Goal: Task Accomplishment & Management: Manage account settings

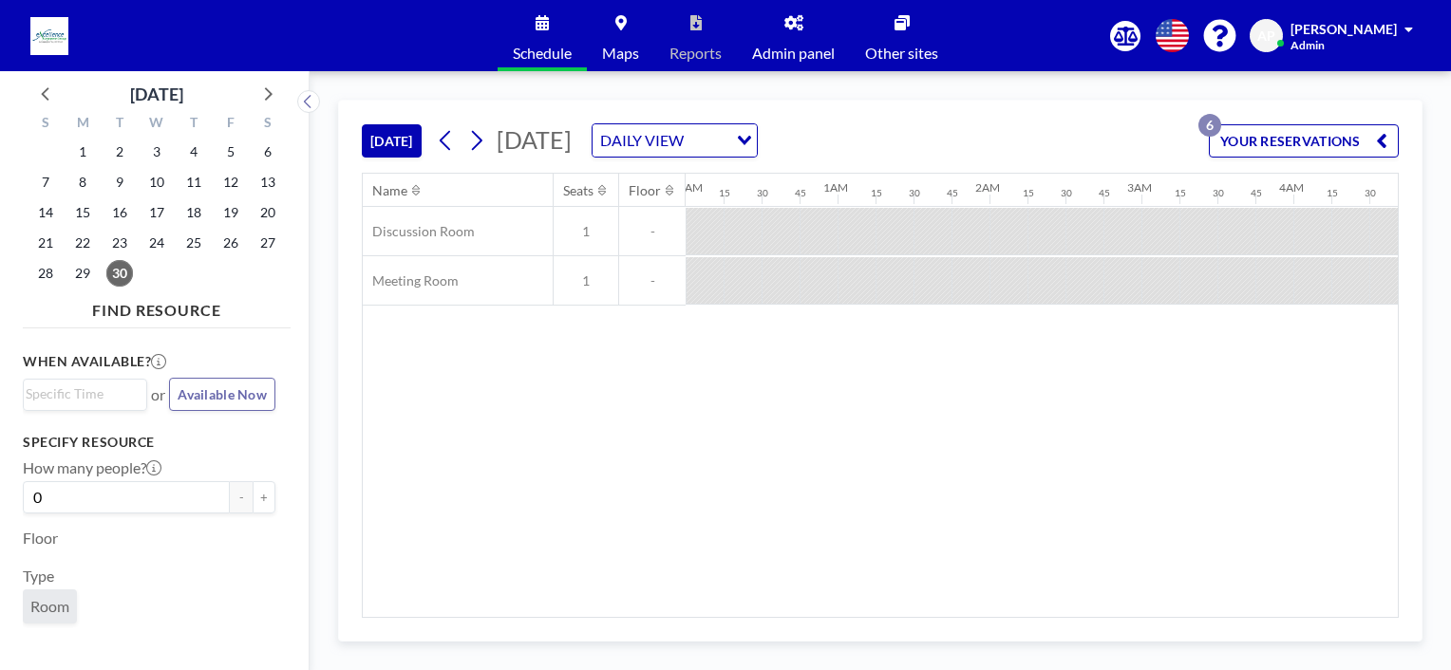
scroll to position [0, 2202]
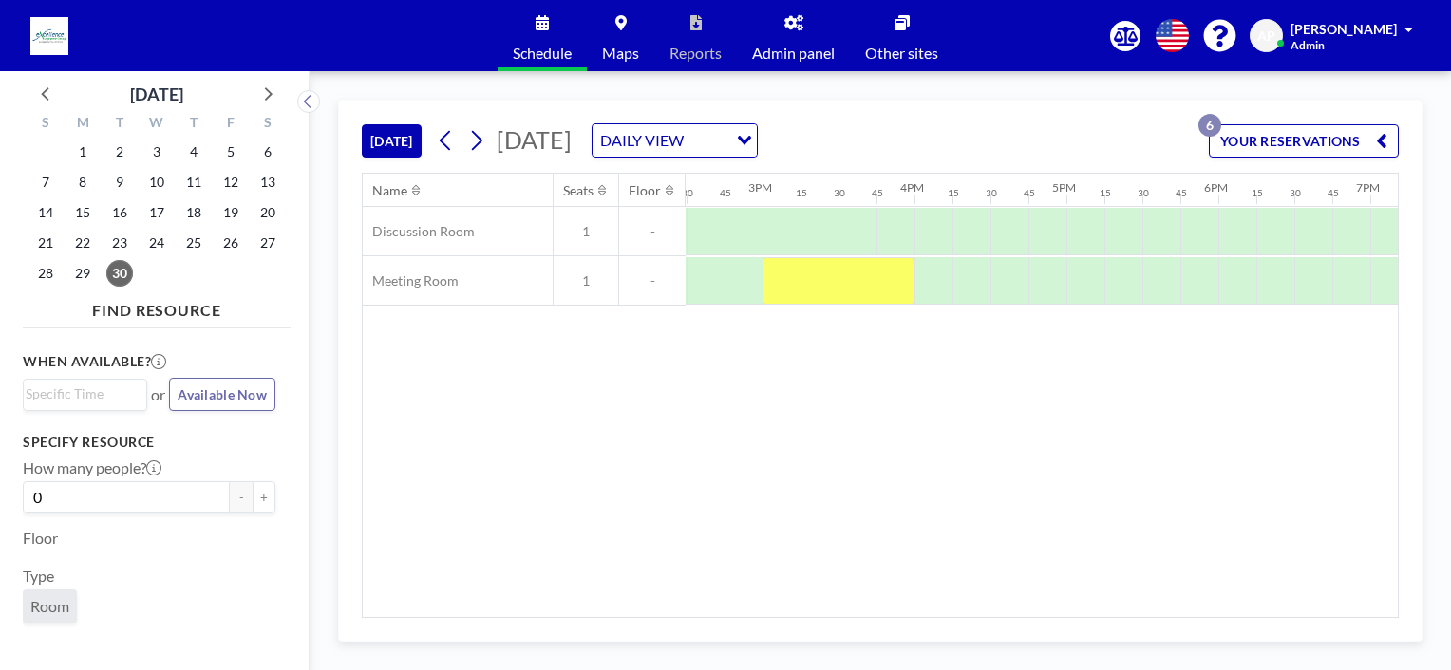
click at [1338, 145] on button "YOUR RESERVATIONS 6" at bounding box center [1304, 140] width 190 height 33
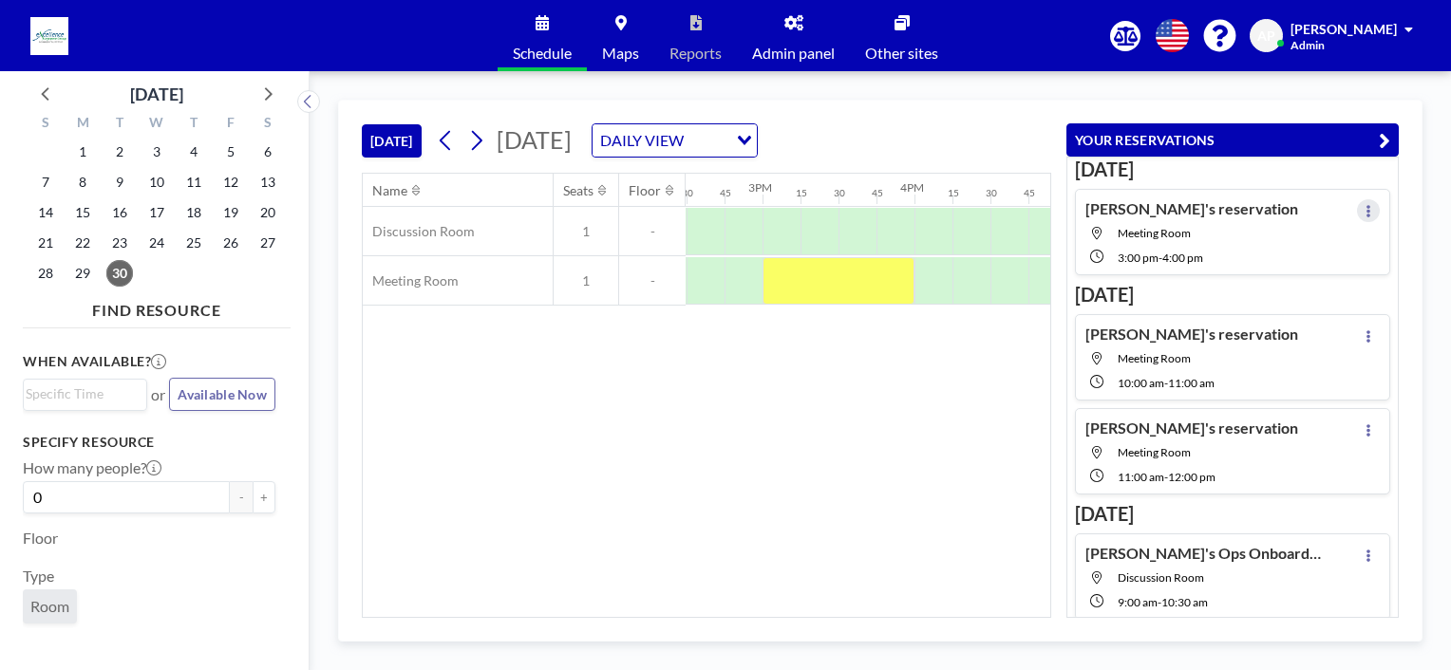
click at [1365, 206] on icon at bounding box center [1369, 211] width 8 height 12
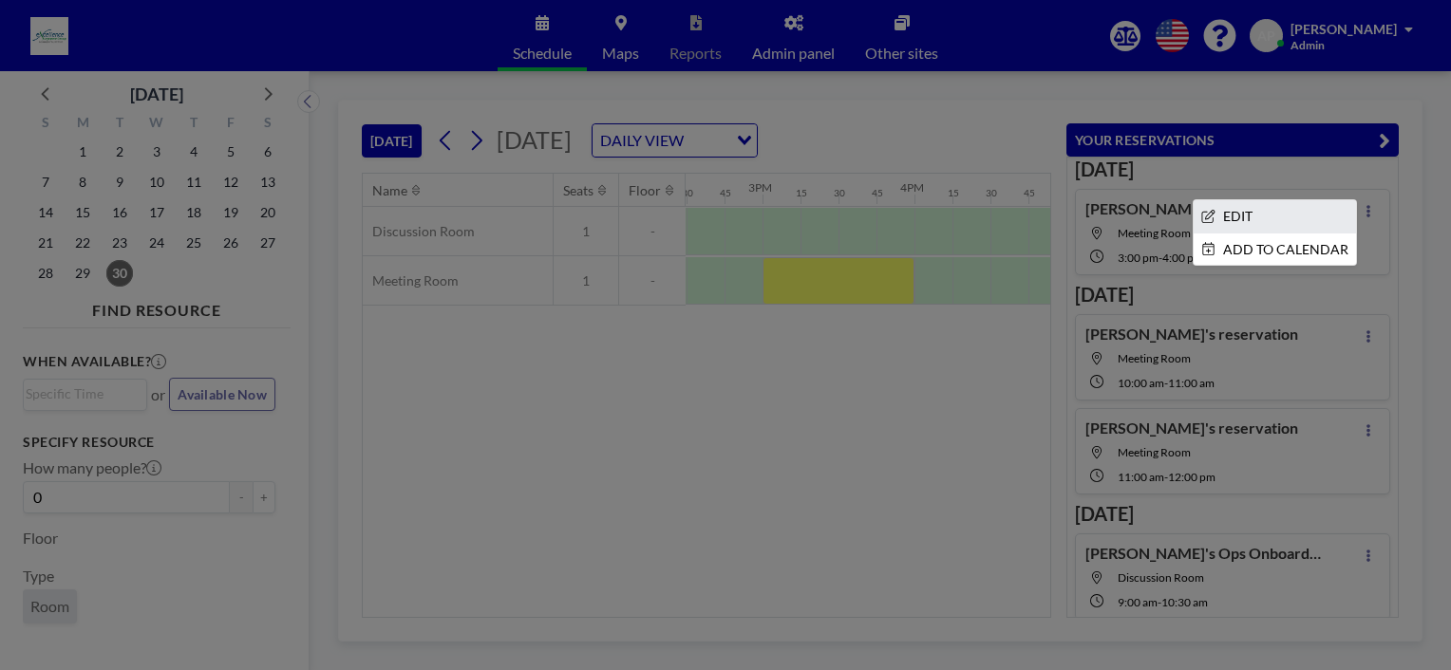
click at [1234, 201] on li "EDIT" at bounding box center [1275, 216] width 162 height 32
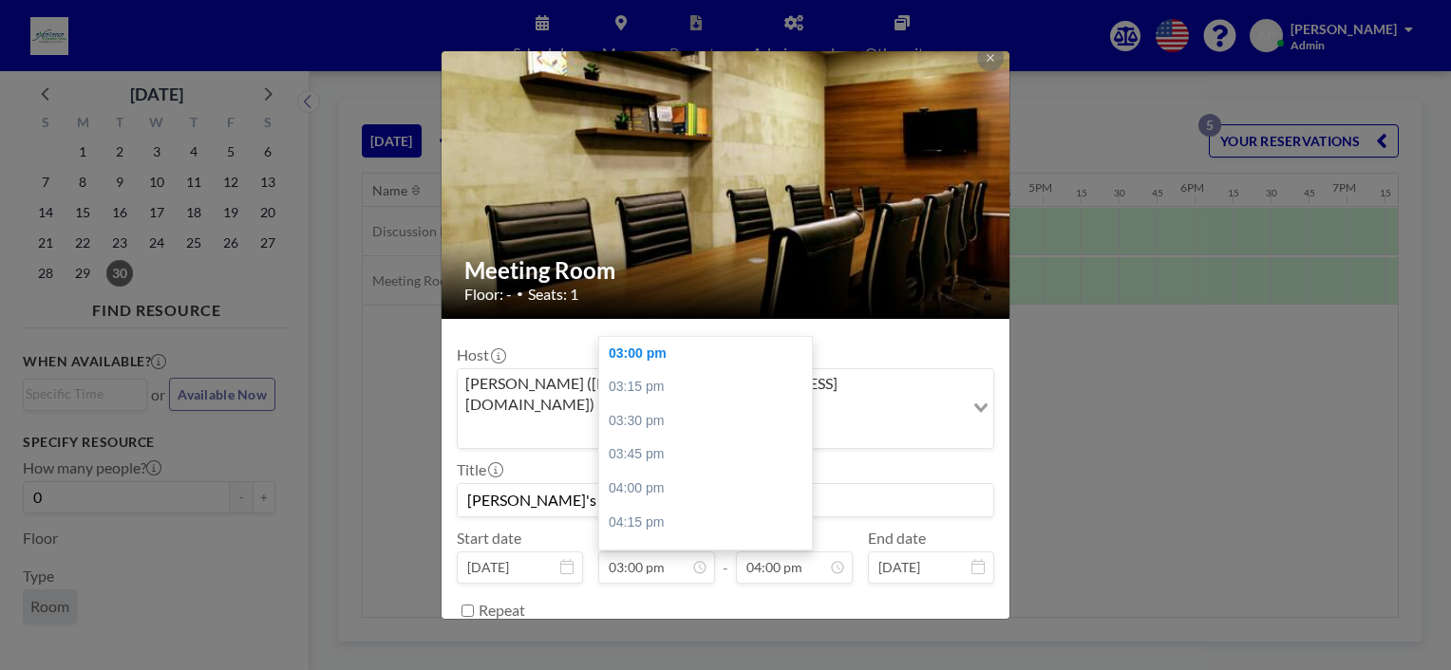
scroll to position [0, 2241]
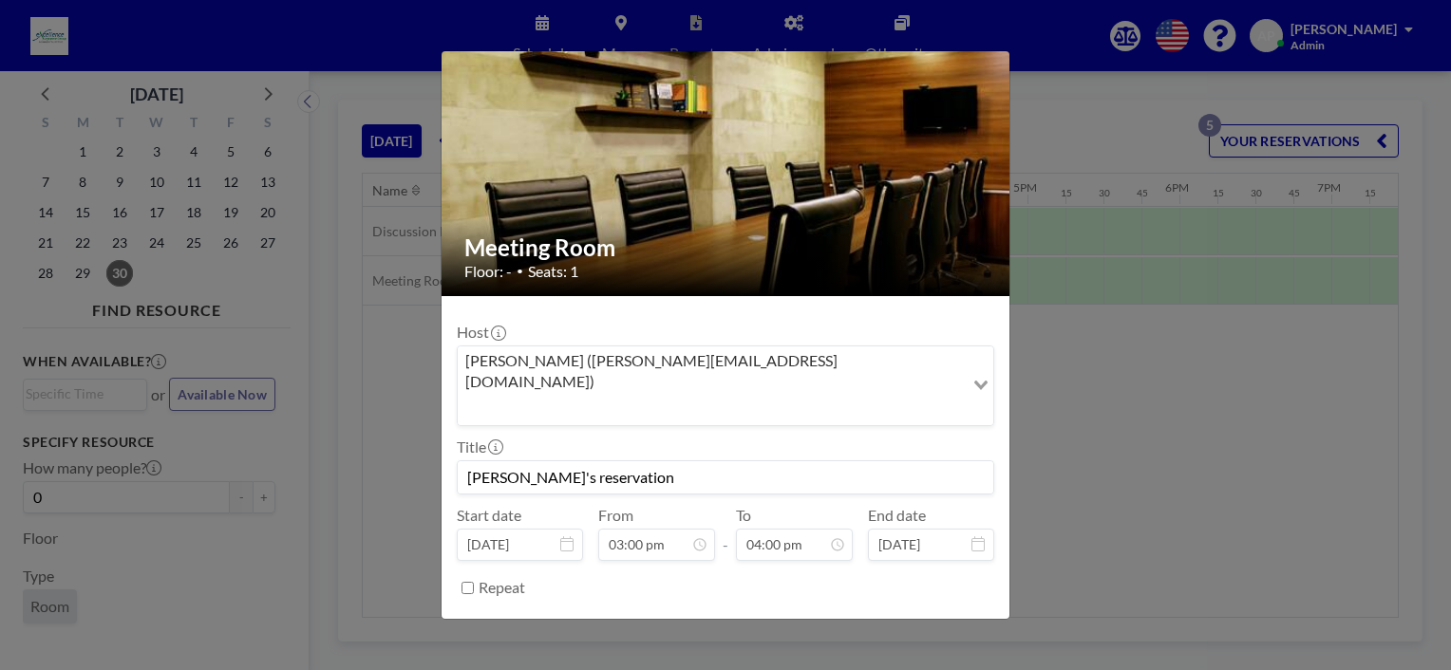
click at [824, 619] on button "REMOVE" at bounding box center [829, 635] width 75 height 33
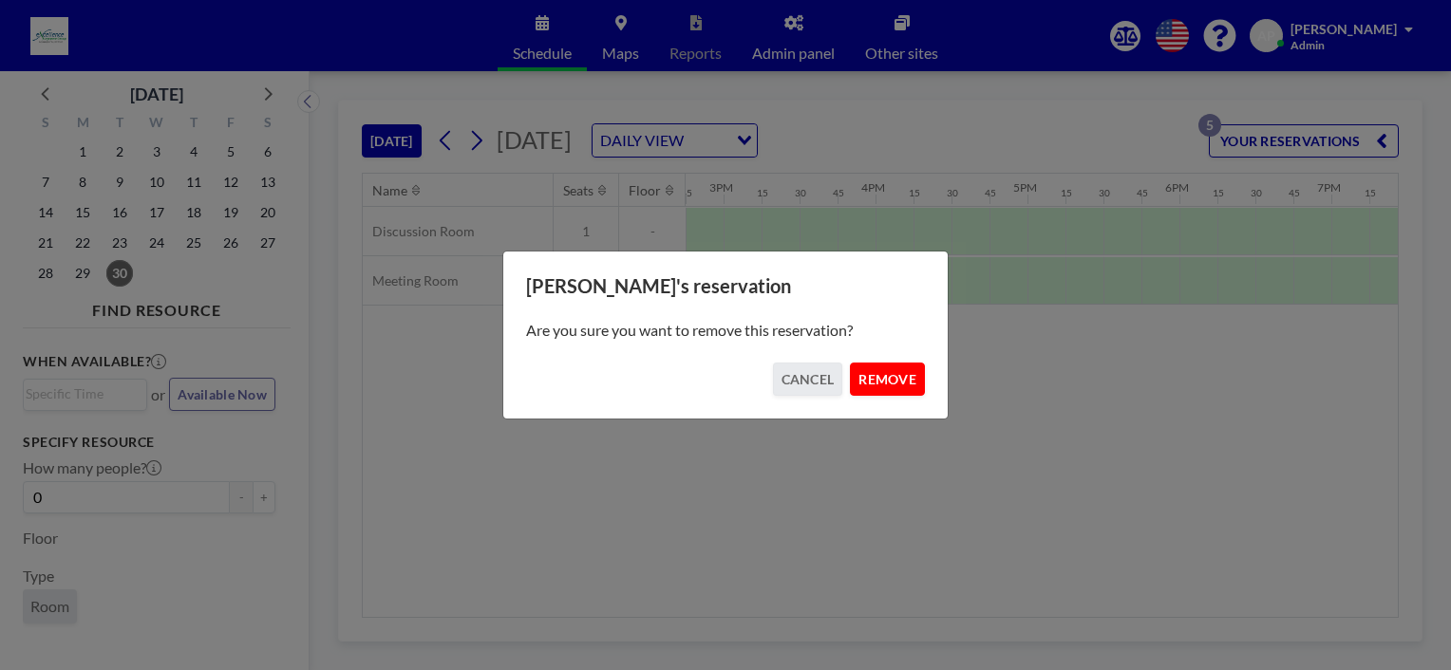
click at [900, 387] on button "REMOVE" at bounding box center [887, 379] width 75 height 33
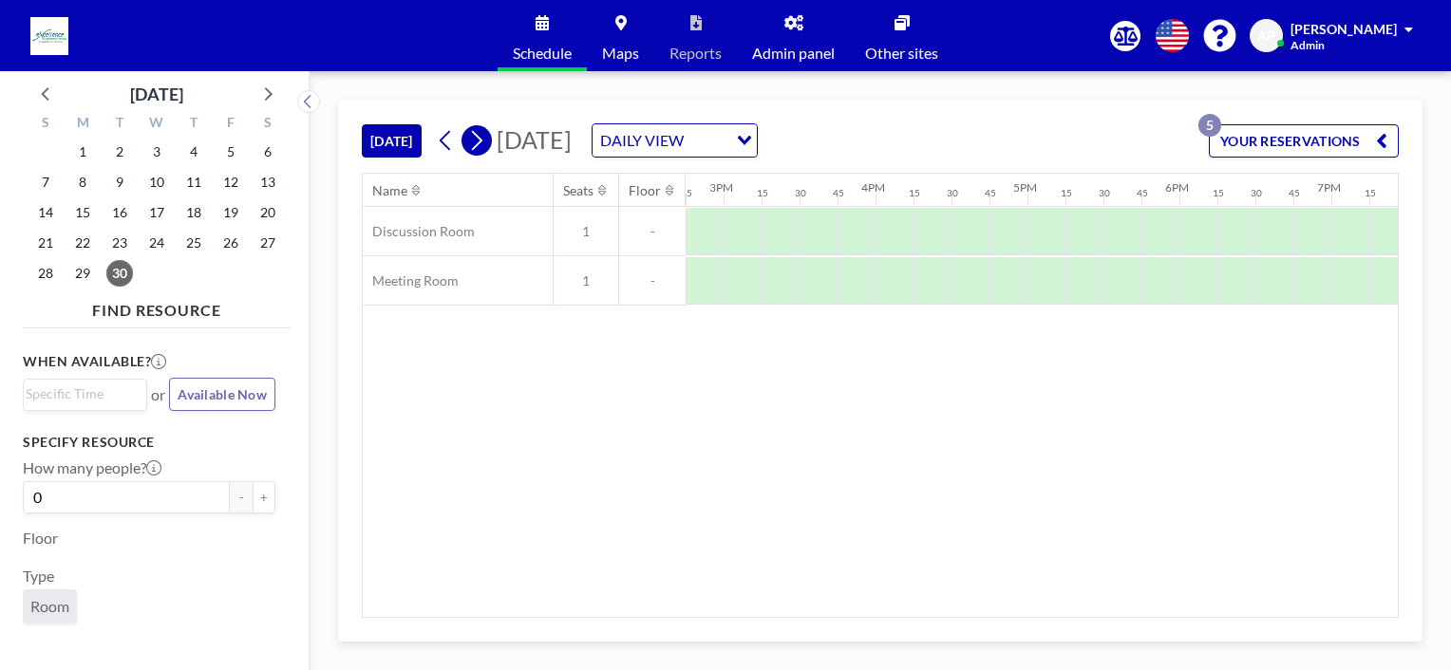
click at [472, 140] on icon at bounding box center [476, 140] width 18 height 28
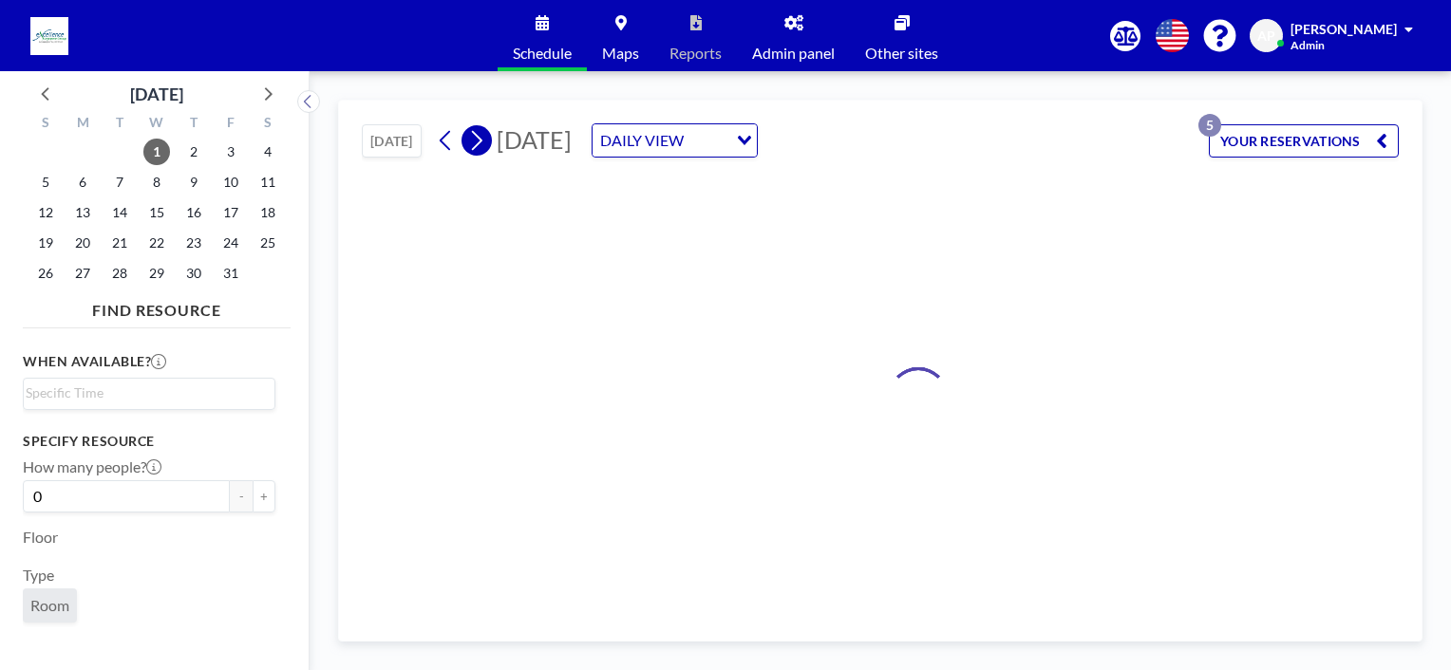
click at [471, 140] on icon at bounding box center [476, 140] width 18 height 28
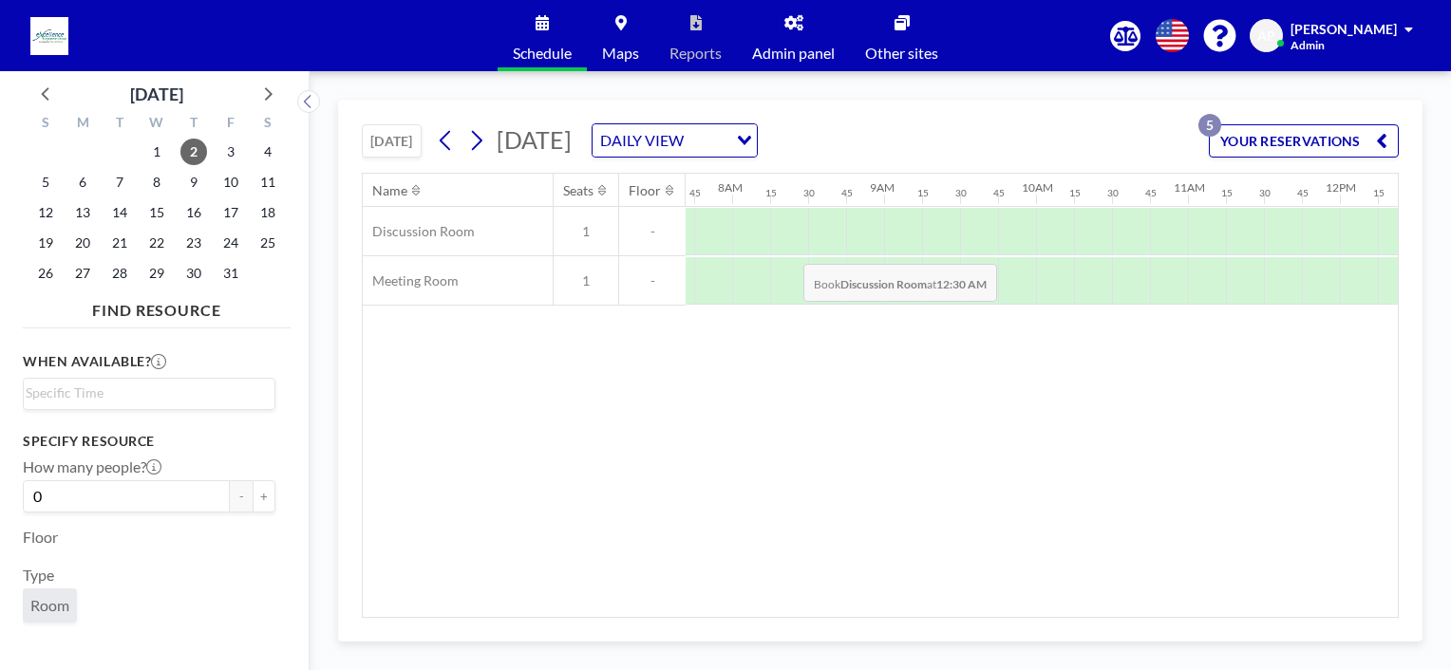
scroll to position [0, 1178]
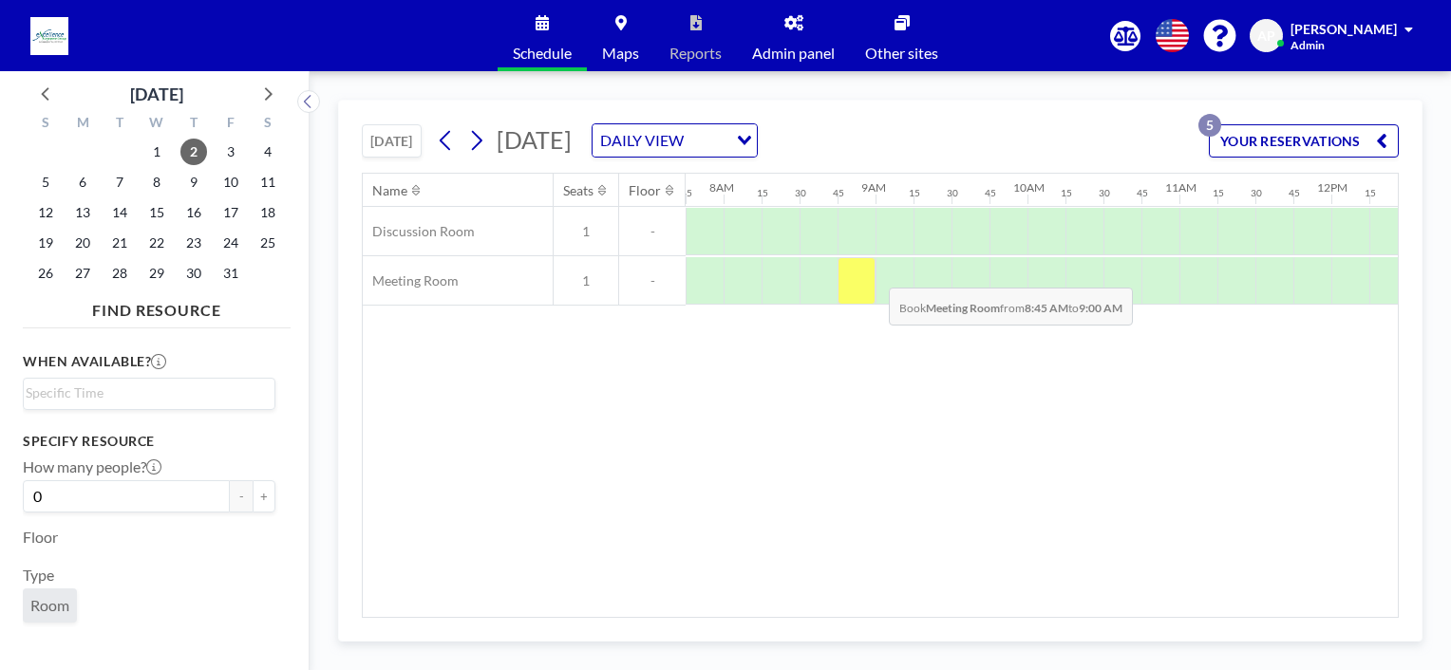
click at [874, 273] on div at bounding box center [857, 280] width 38 height 47
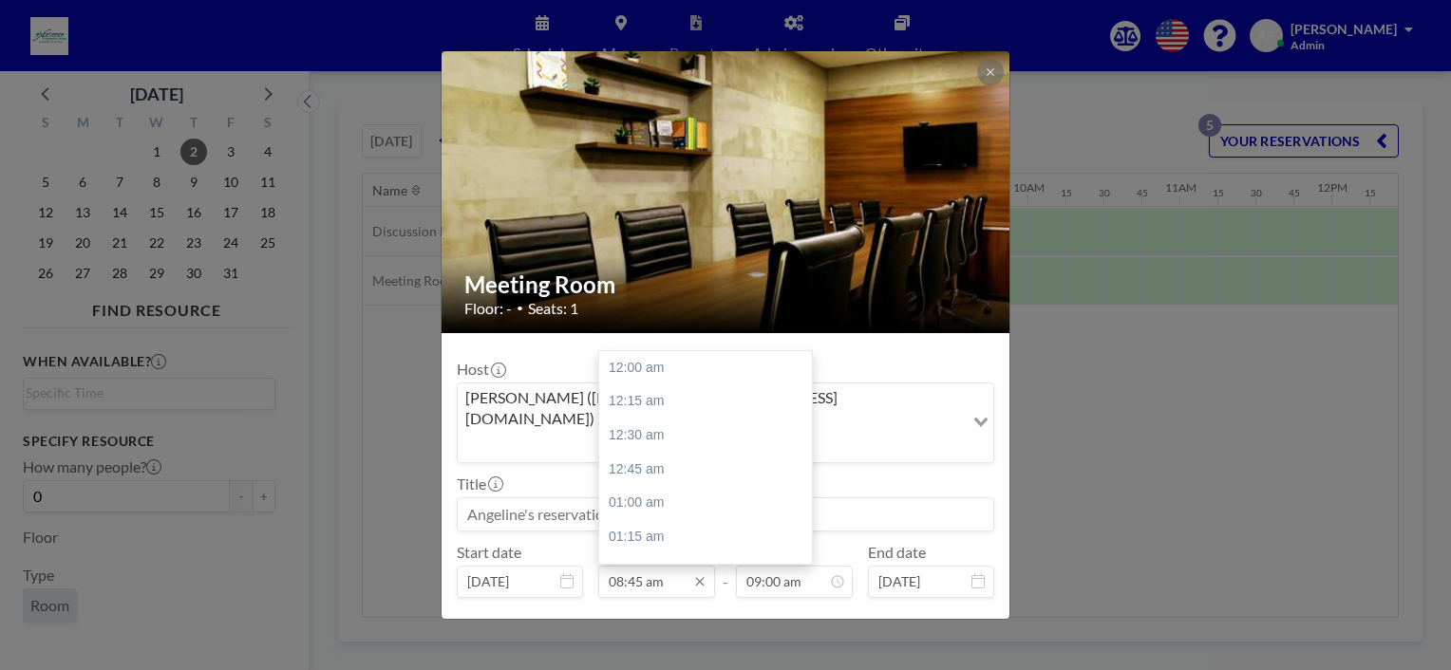
scroll to position [1183, 0]
click at [638, 566] on input "08:45 am" at bounding box center [656, 582] width 117 height 32
click at [654, 519] on div "10:00 am" at bounding box center [710, 536] width 222 height 34
type input "10:00 am"
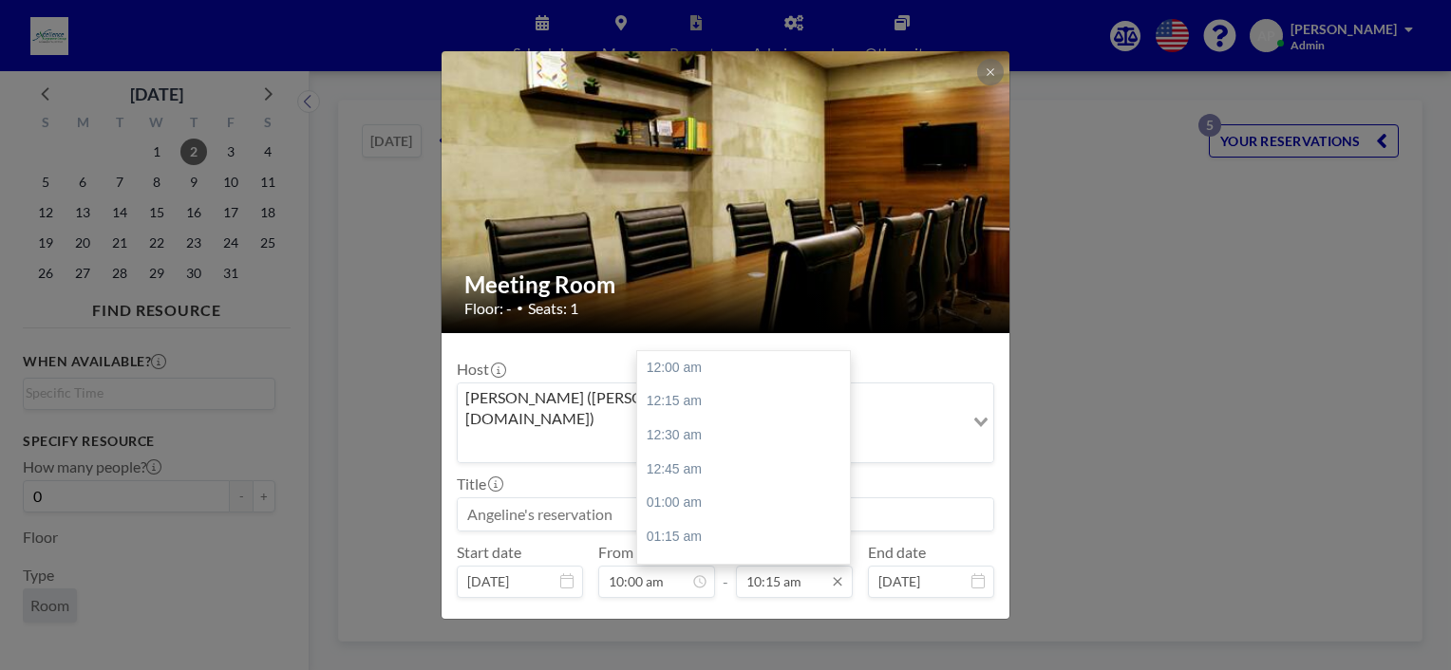
scroll to position [1387, 0]
click at [758, 566] on input "10:15 am" at bounding box center [794, 582] width 117 height 32
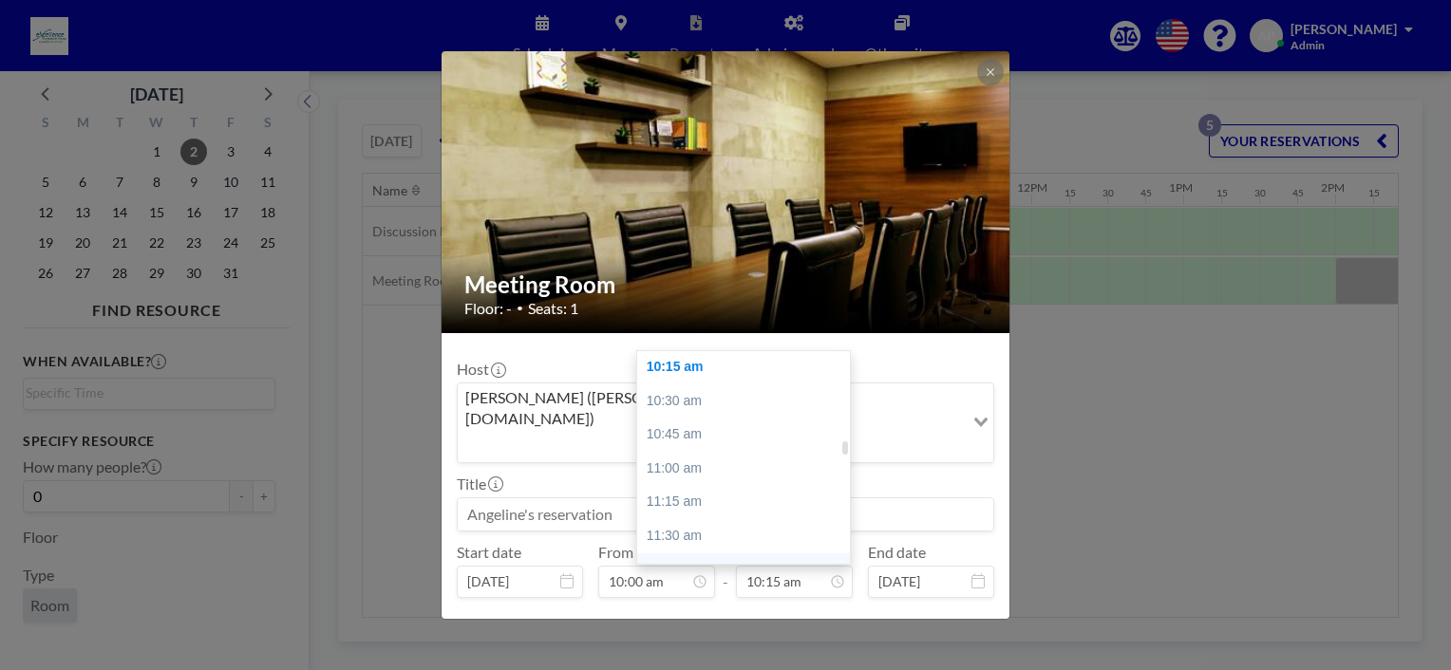
scroll to position [0, 1482]
click at [689, 452] on div "11:00 am" at bounding box center [748, 469] width 222 height 34
type input "11:00 am"
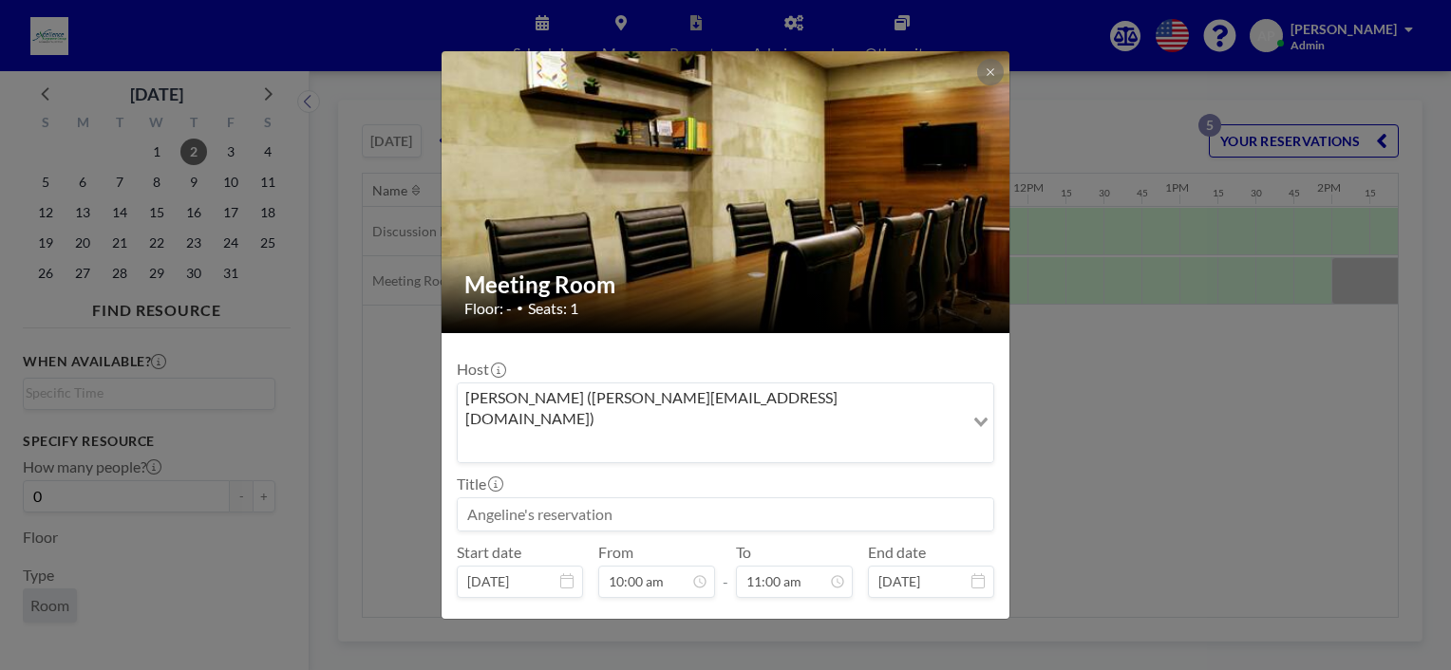
scroll to position [37, 0]
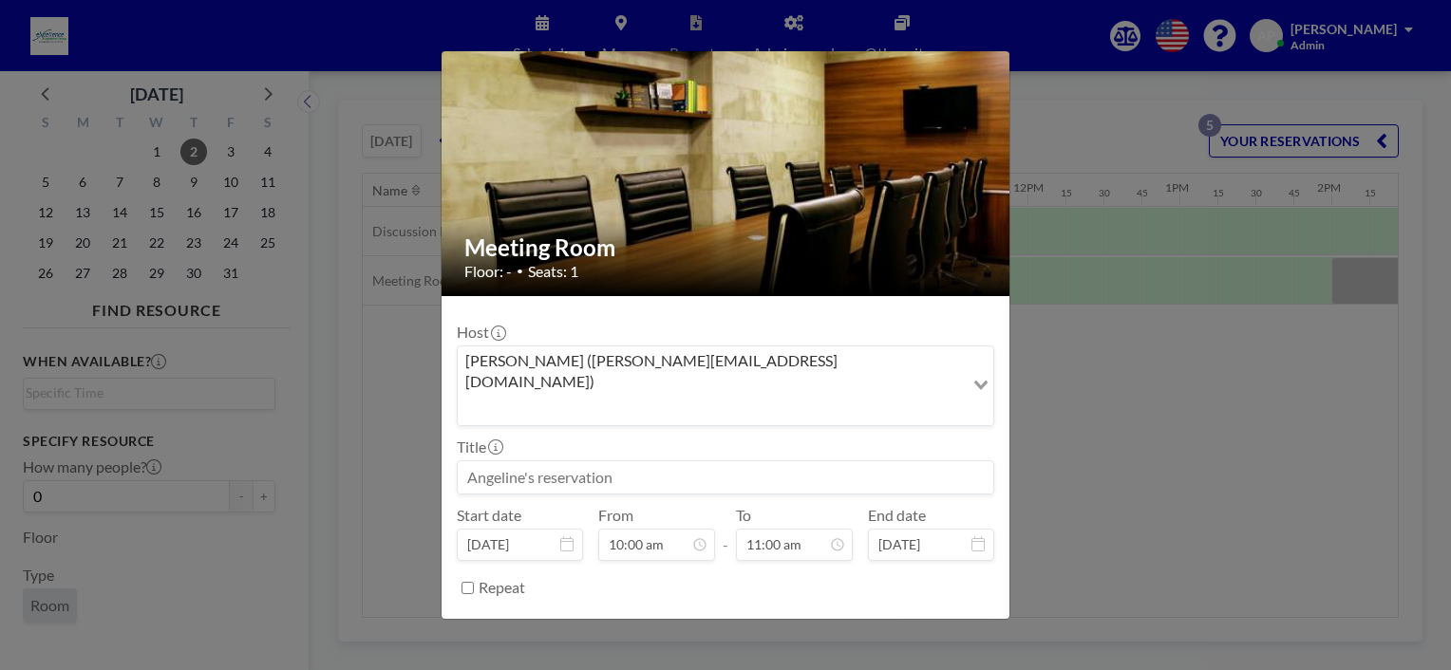
click at [926, 619] on button "BOOK NOW" at bounding box center [946, 635] width 96 height 33
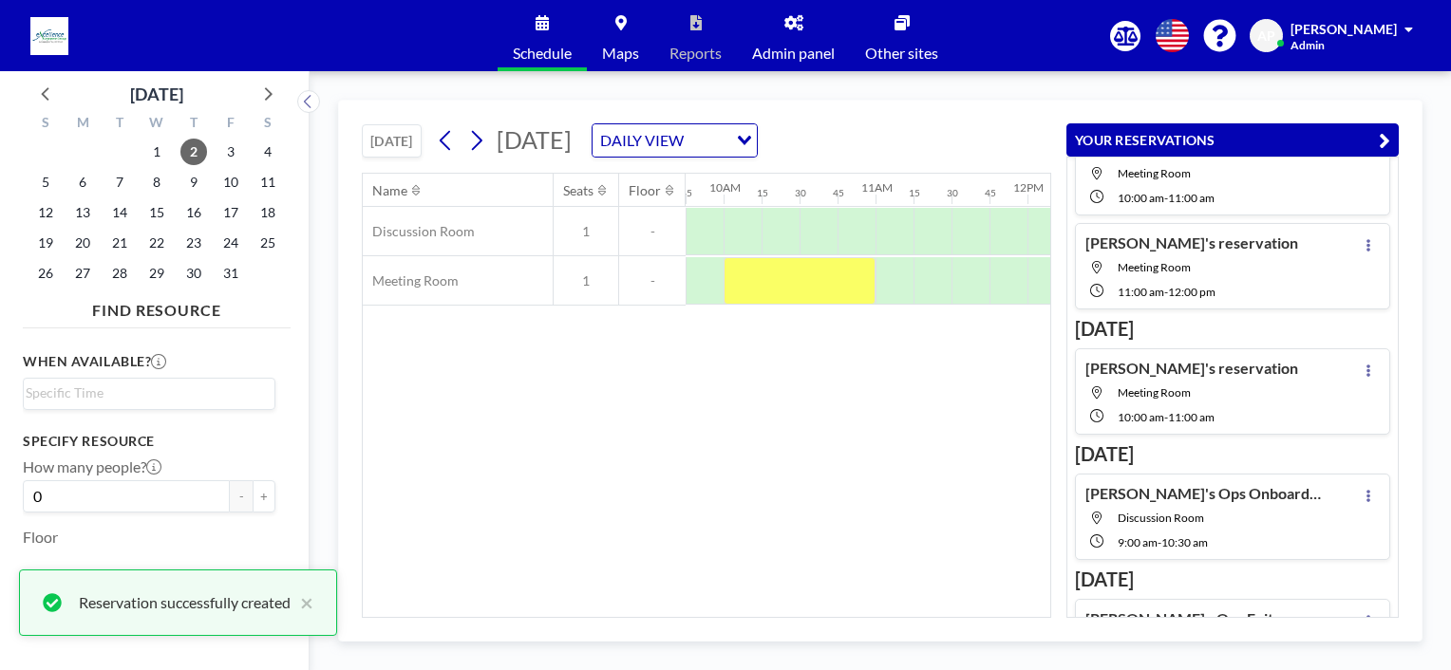
scroll to position [61, 0]
